Goal: Use online tool/utility: Use online tool/utility

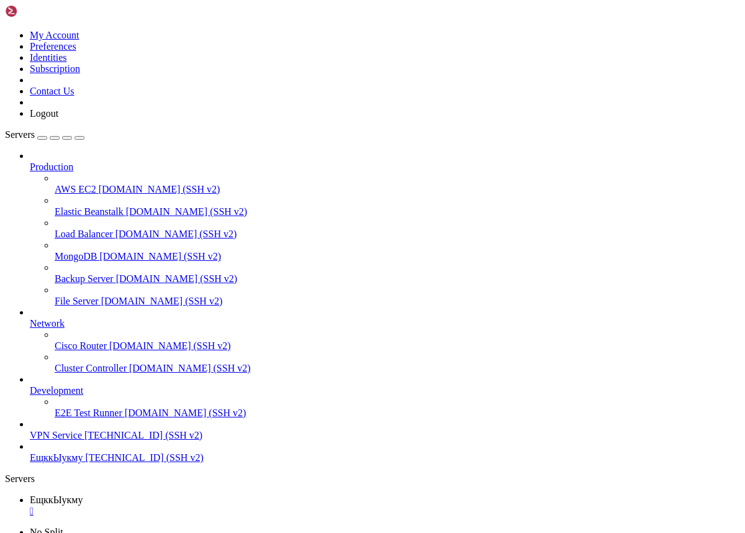
scroll to position [1, 0]
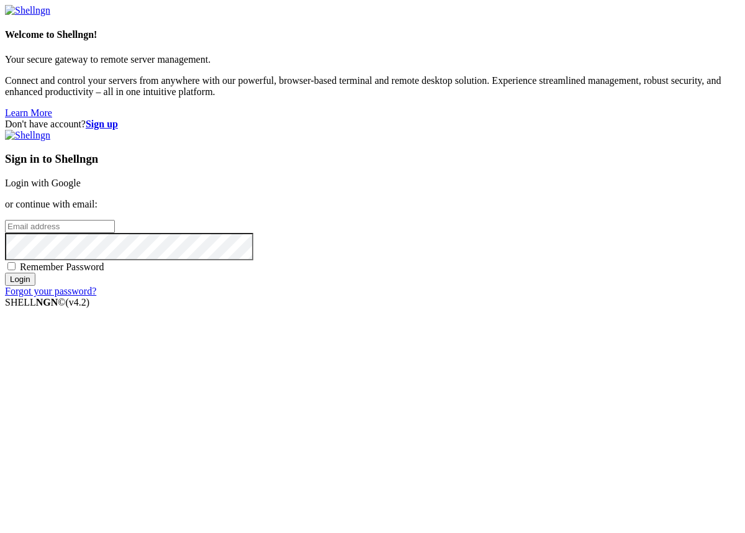
type input "[EMAIL_ADDRESS][DOMAIN_NAME]"
click at [104, 272] on span "Remember Password" at bounding box center [62, 266] width 84 height 11
click at [16, 270] on input "Remember Password" at bounding box center [11, 266] width 8 height 8
checkbox input "true"
click at [35, 286] on input "Login" at bounding box center [20, 278] width 30 height 13
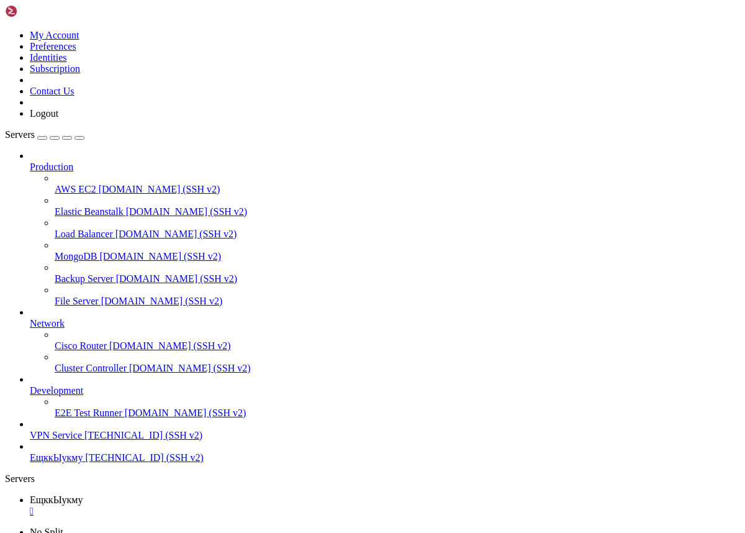
scroll to position [12, 2]
drag, startPoint x: 130, startPoint y: 891, endPoint x: 77, endPoint y: 885, distance: 53.1
copy x-row "welcome184"
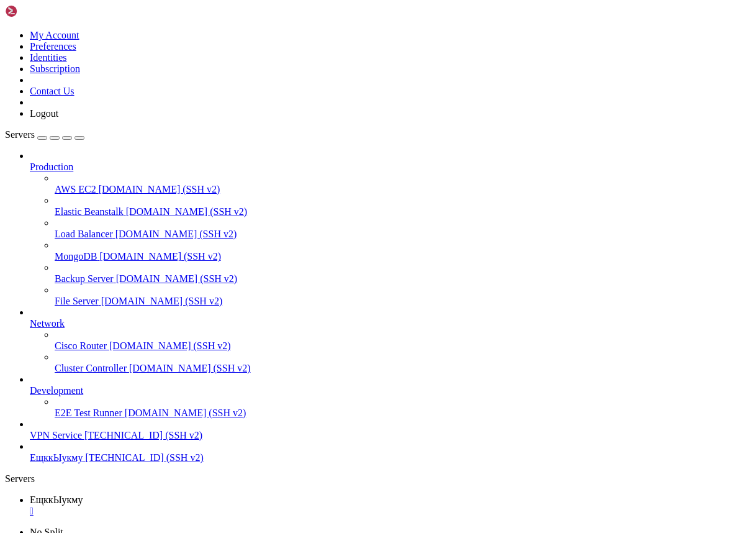
drag, startPoint x: 210, startPoint y: 1156, endPoint x: 30, endPoint y: 1130, distance: 181.9
drag, startPoint x: 10, startPoint y: 932, endPoint x: 178, endPoint y: 1154, distance: 278.3
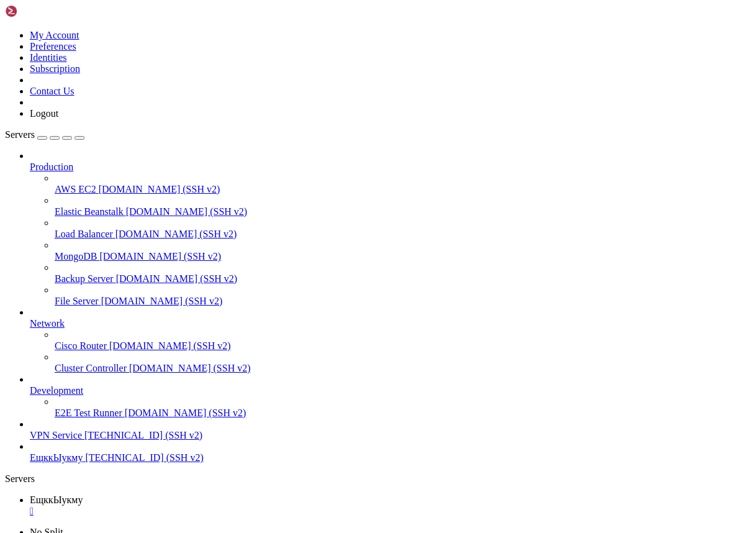
copy div "root@project:/opt/jacred# sudo docker logs --tail=200 jacred sync: time=1333492…"
drag, startPoint x: 10, startPoint y: 780, endPoint x: 235, endPoint y: 1160, distance: 441.9
copy div "root@project:/opt/jacred# sudo docker exec -it jacred sh -lc 'id && [PERSON_NAM…"
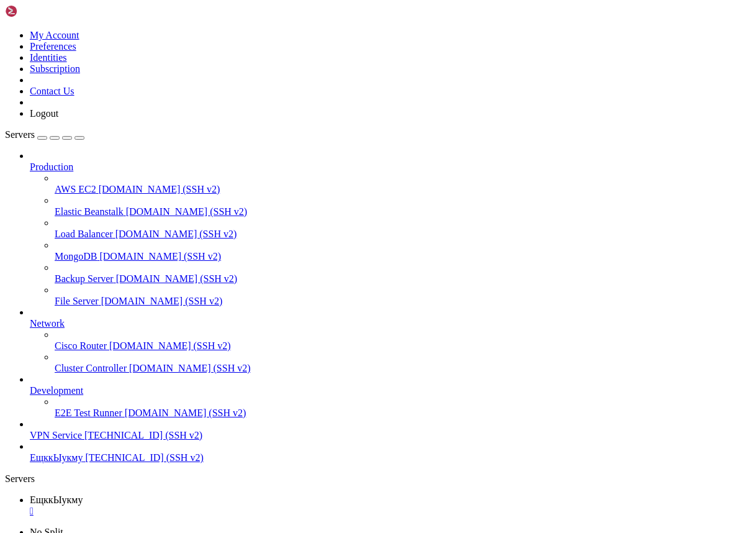
scroll to position [4965, 0]
drag, startPoint x: 134, startPoint y: 1145, endPoint x: 58, endPoint y: 1123, distance: 79.2
drag, startPoint x: 8, startPoint y: 1009, endPoint x: 208, endPoint y: 1150, distance: 244.9
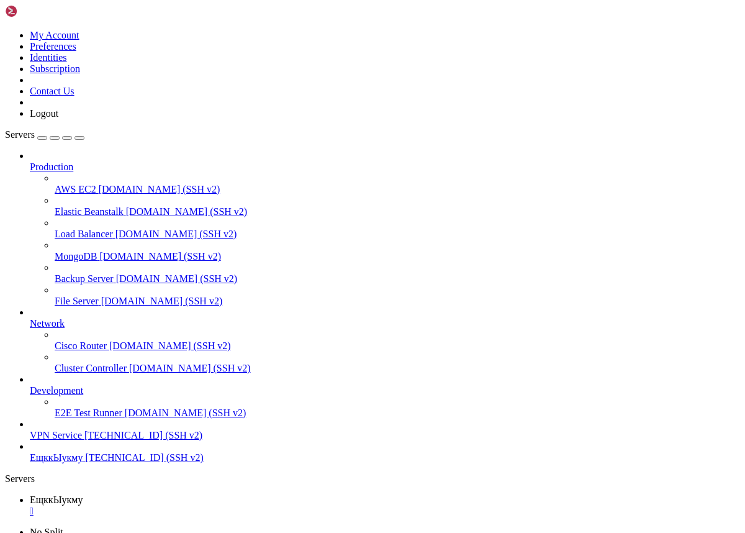
drag, startPoint x: 183, startPoint y: 1154, endPoint x: 10, endPoint y: 1010, distance: 225.6
copy div "root@project:/opt/jacred# [PERSON_NAME]=welcome184 curl -s "[URL][DOMAIN_NAME][…"
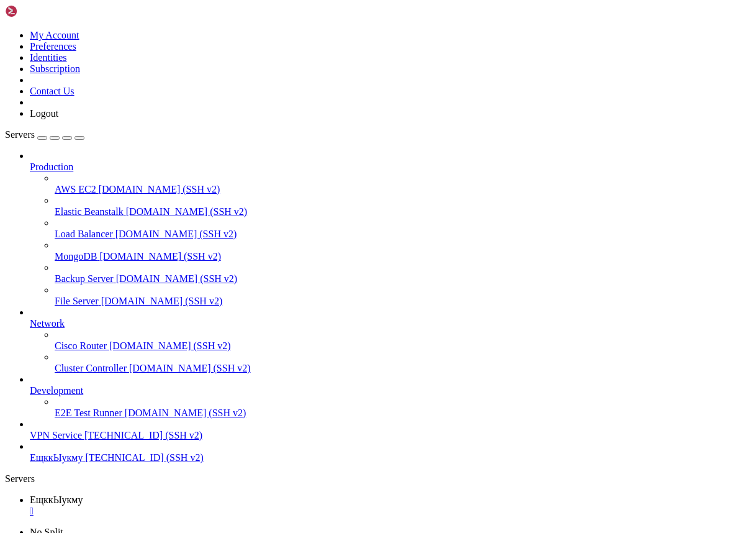
scroll to position [7081, 0]
drag, startPoint x: 10, startPoint y: 954, endPoint x: 227, endPoint y: 1158, distance: 297.3
copy div "root@project:/opt/jacred# curl -s "[URL][DOMAIN_NAME]" | head -c 800; echo sync…"
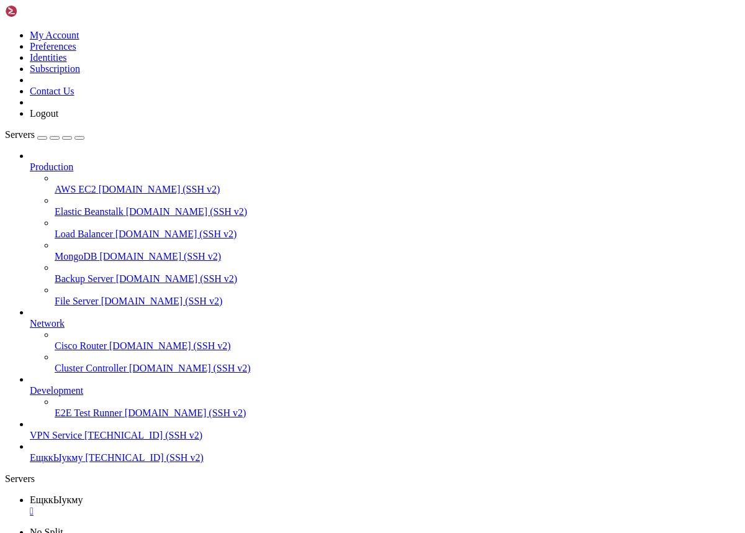
drag, startPoint x: 11, startPoint y: 848, endPoint x: 323, endPoint y: 1143, distance: 428.5
copy div "HTTP/1.1 404 Not Found Content-Length: 0 Date: [DATE] 19:51:54 GMT Server: Kest…"
